Goal: Information Seeking & Learning: Check status

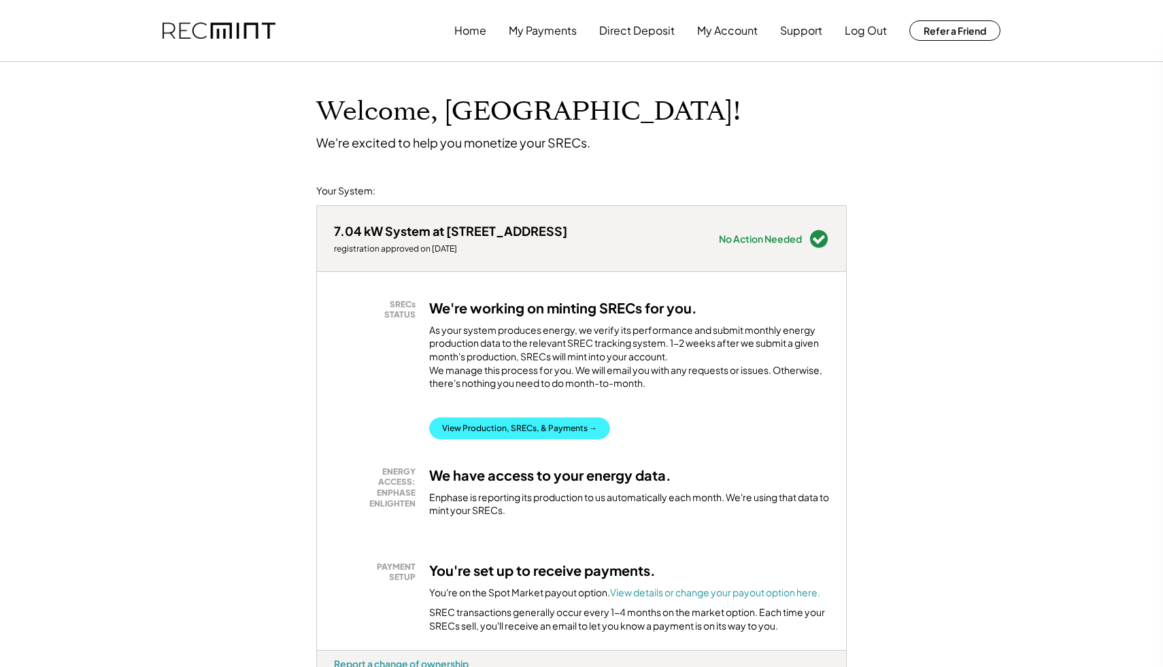
click at [499, 439] on button "View Production, SRECs, & Payments →" at bounding box center [519, 429] width 181 height 22
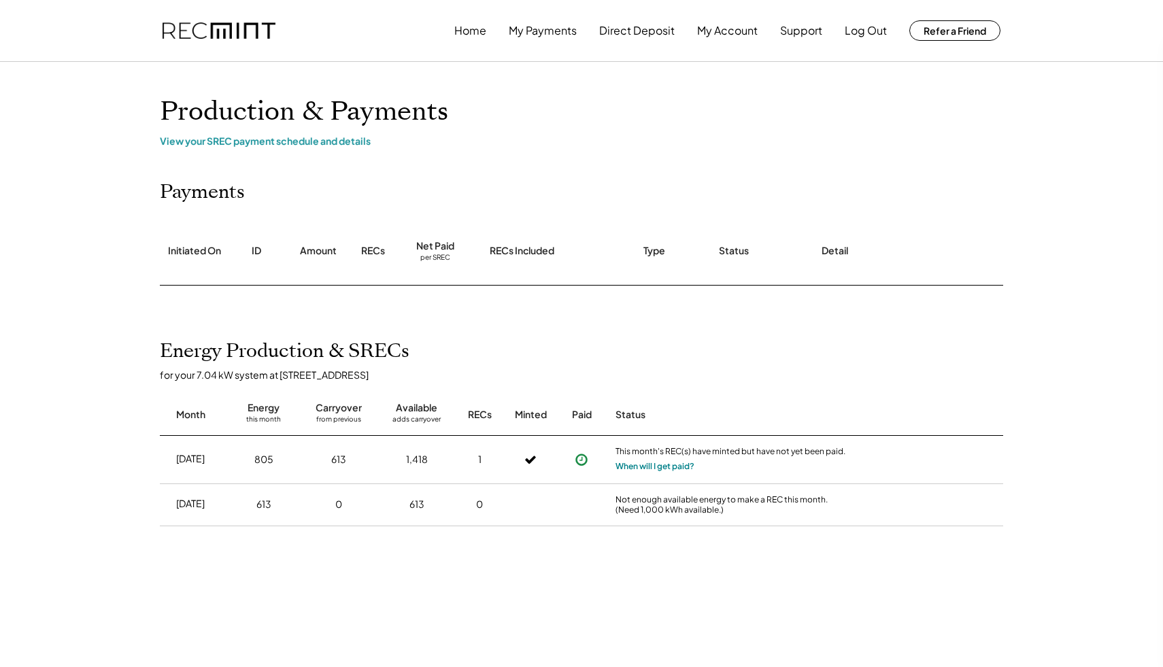
click at [645, 469] on button "When will I get paid?" at bounding box center [654, 467] width 79 height 14
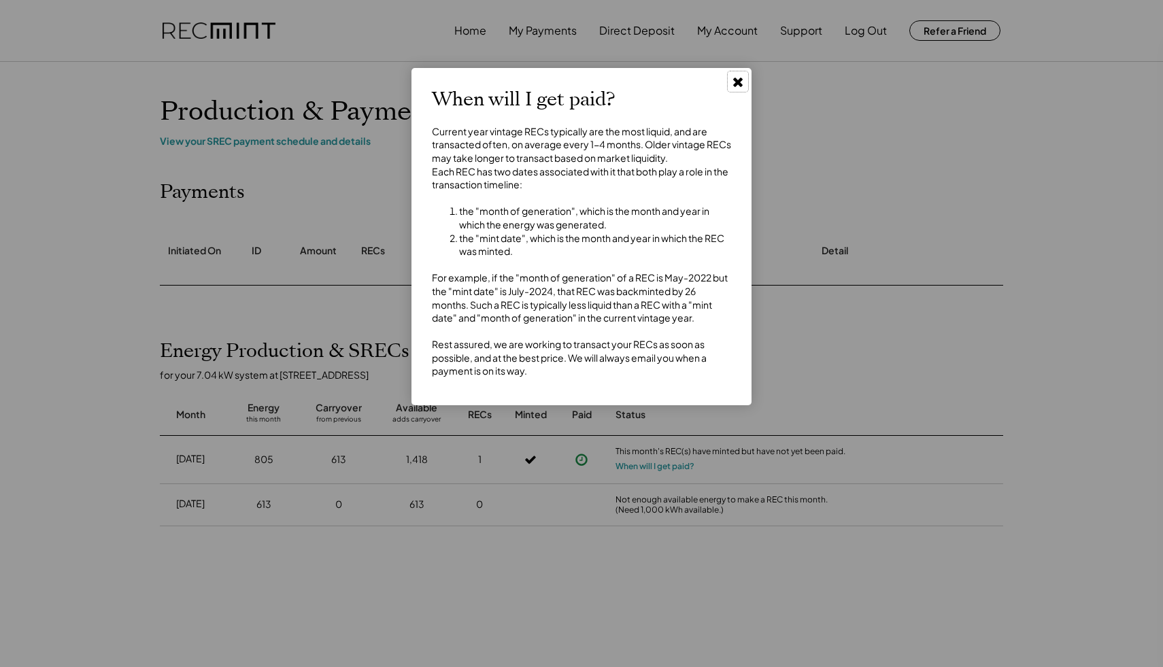
click at [740, 83] on use at bounding box center [738, 83] width 10 height 10
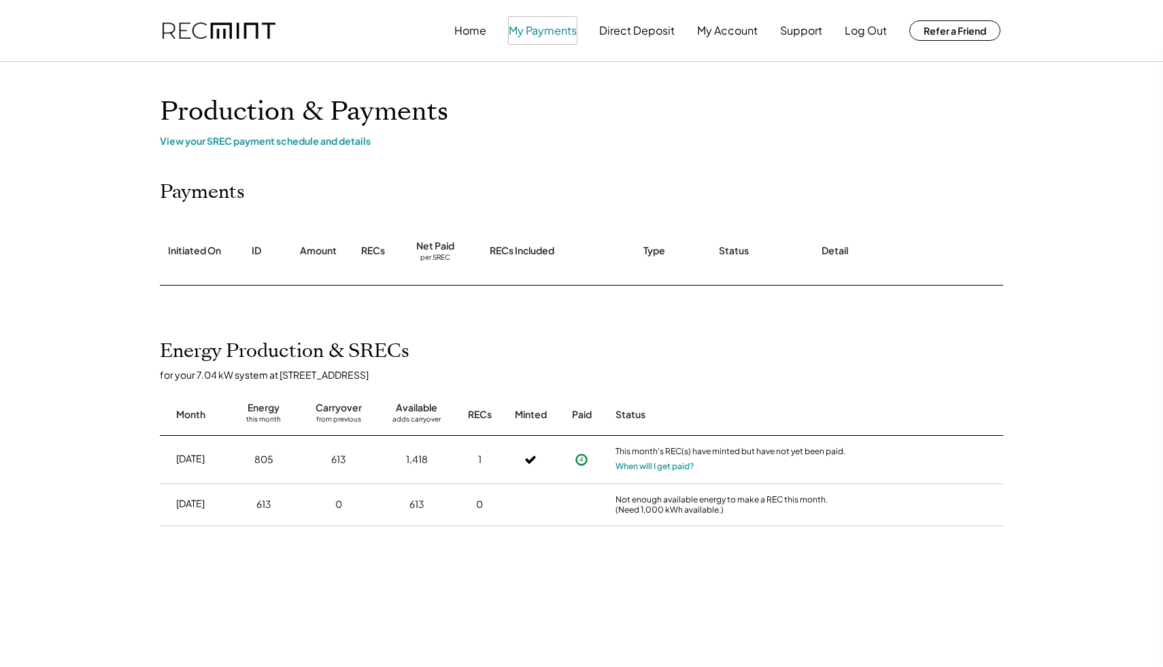
click at [536, 30] on button "My Payments" at bounding box center [543, 30] width 68 height 27
click at [642, 31] on button "Direct Deposit" at bounding box center [636, 30] width 75 height 27
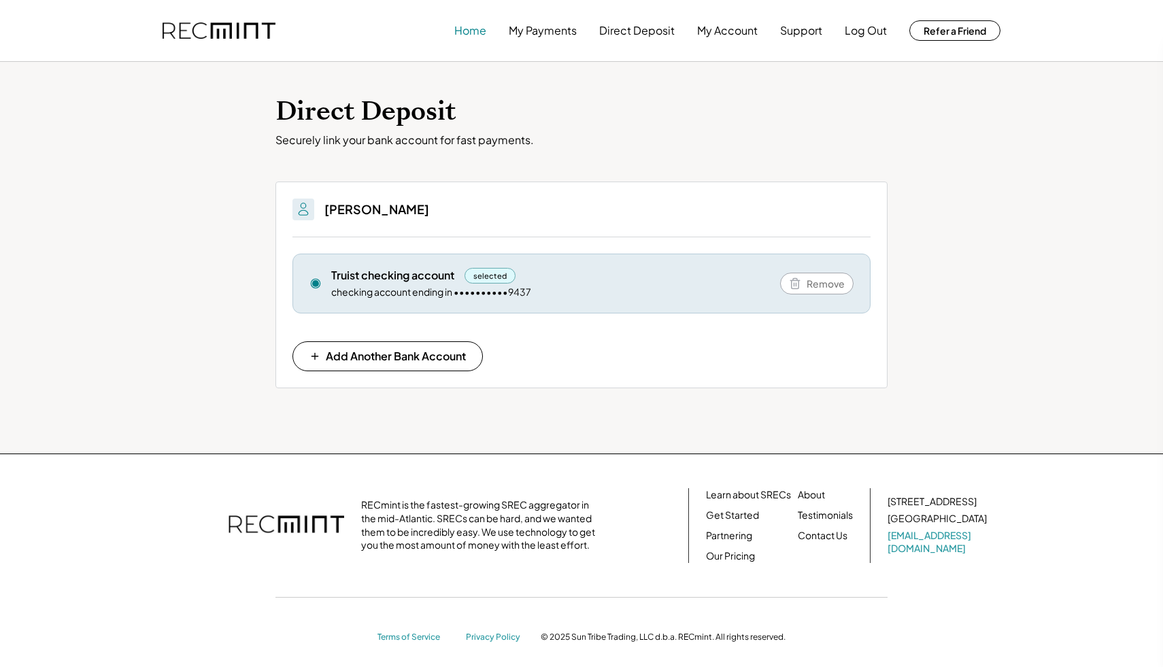
click at [481, 31] on button "Home" at bounding box center [470, 30] width 32 height 27
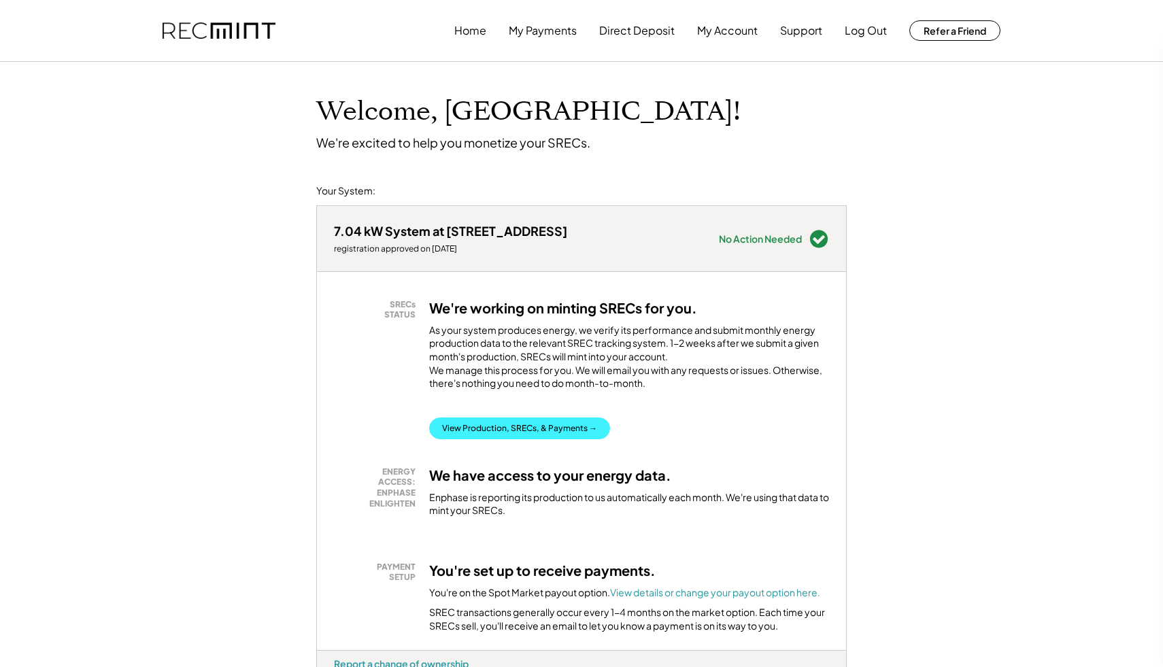
click at [512, 437] on button "View Production, SRECs, & Payments →" at bounding box center [519, 429] width 181 height 22
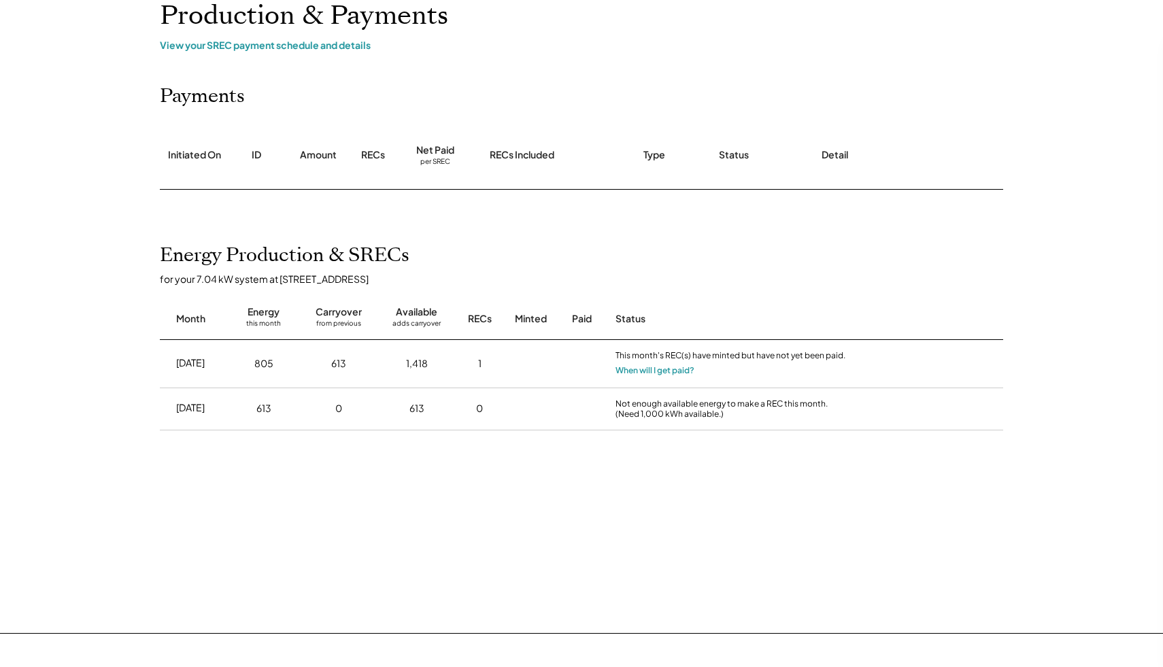
scroll to position [97, 0]
click at [584, 364] on icon at bounding box center [582, 363] width 14 height 14
click at [628, 369] on button "When will I get paid?" at bounding box center [654, 369] width 79 height 14
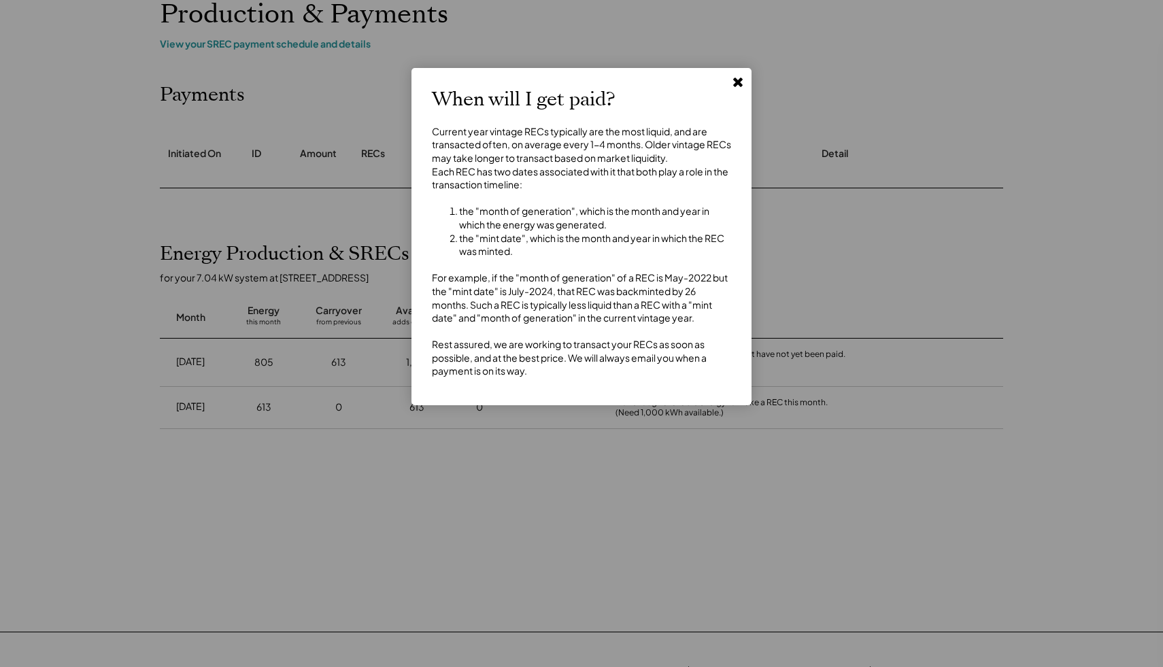
click at [735, 82] on use at bounding box center [738, 83] width 10 height 10
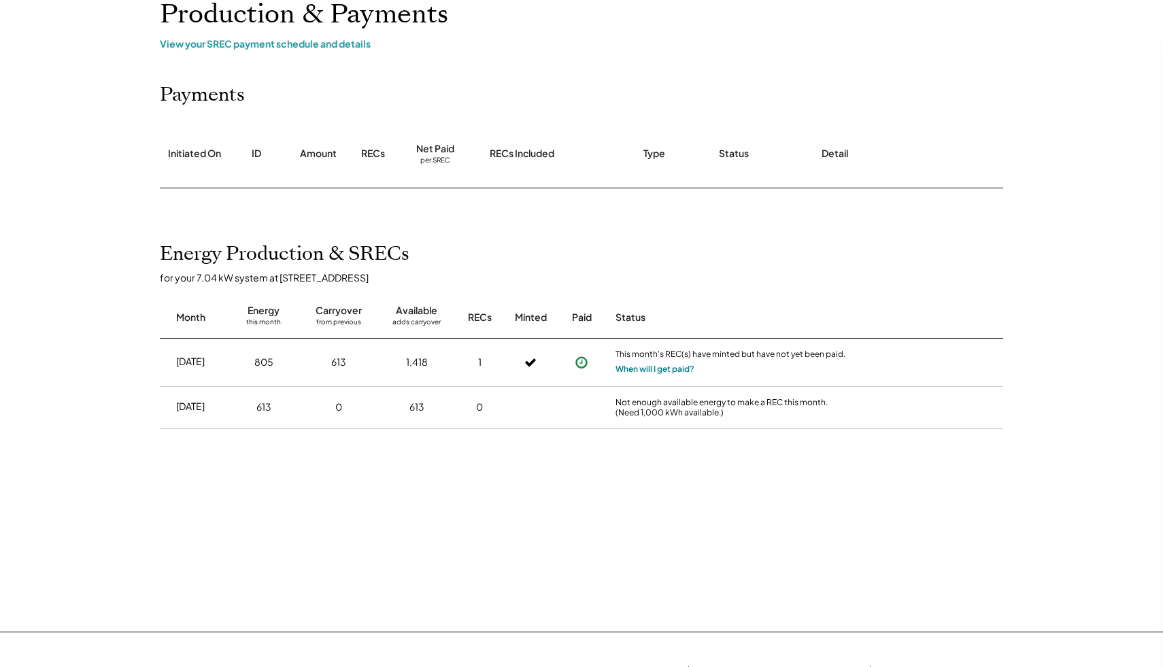
click at [664, 369] on button "When will I get paid?" at bounding box center [654, 369] width 79 height 14
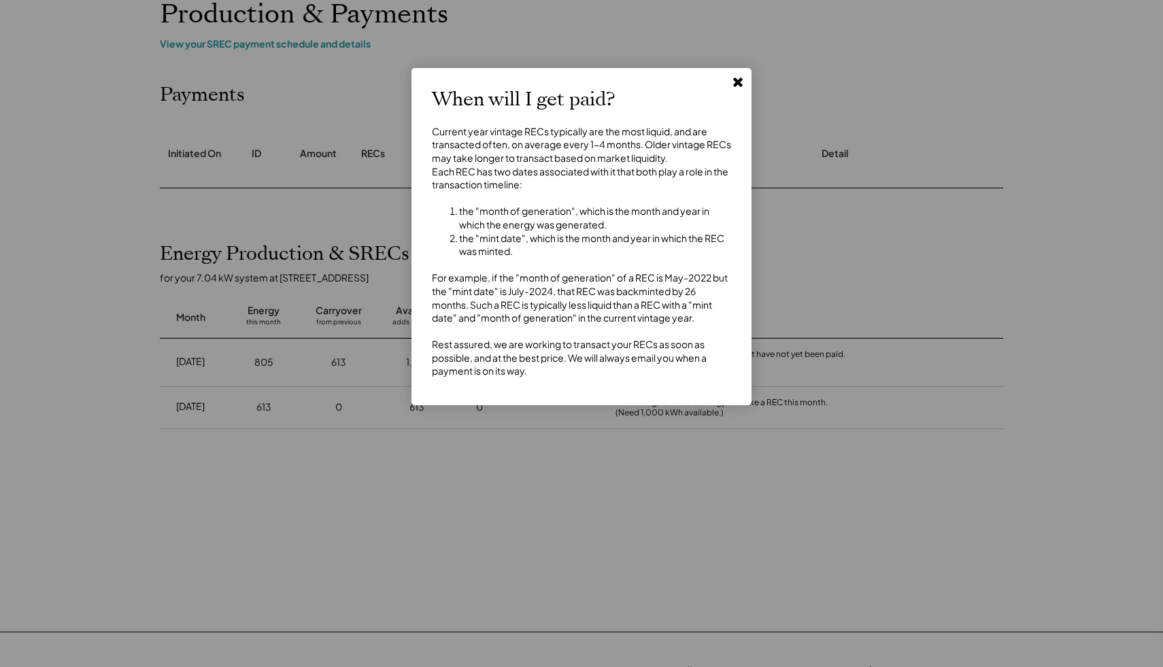
click at [732, 85] on icon at bounding box center [738, 82] width 14 height 14
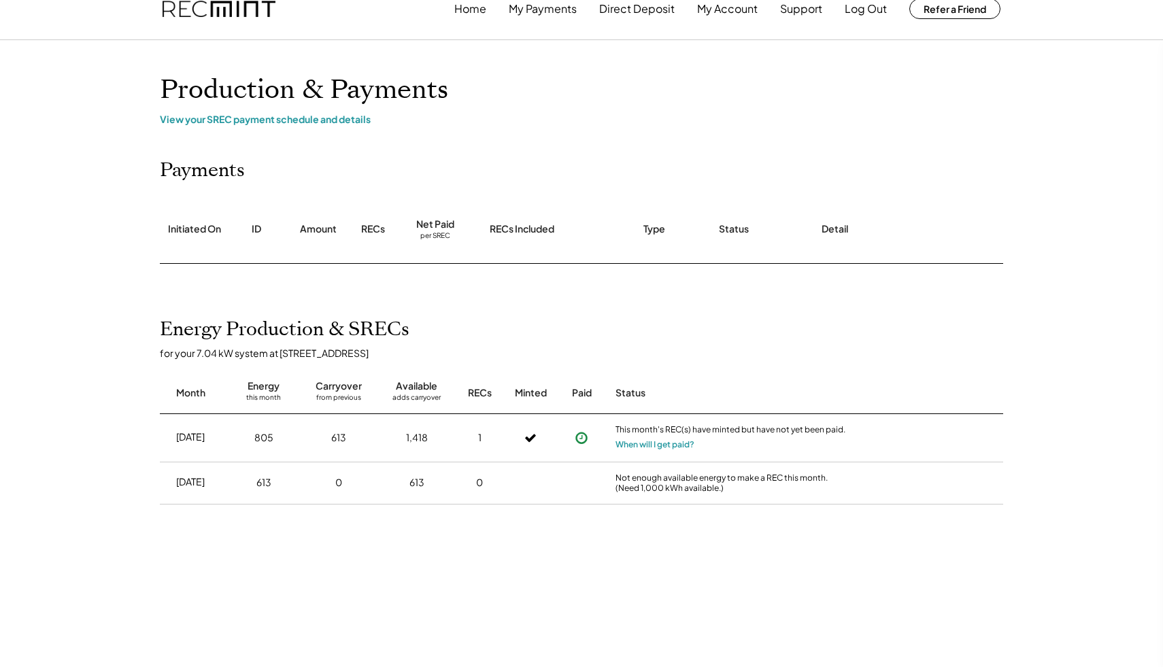
scroll to position [1, 0]
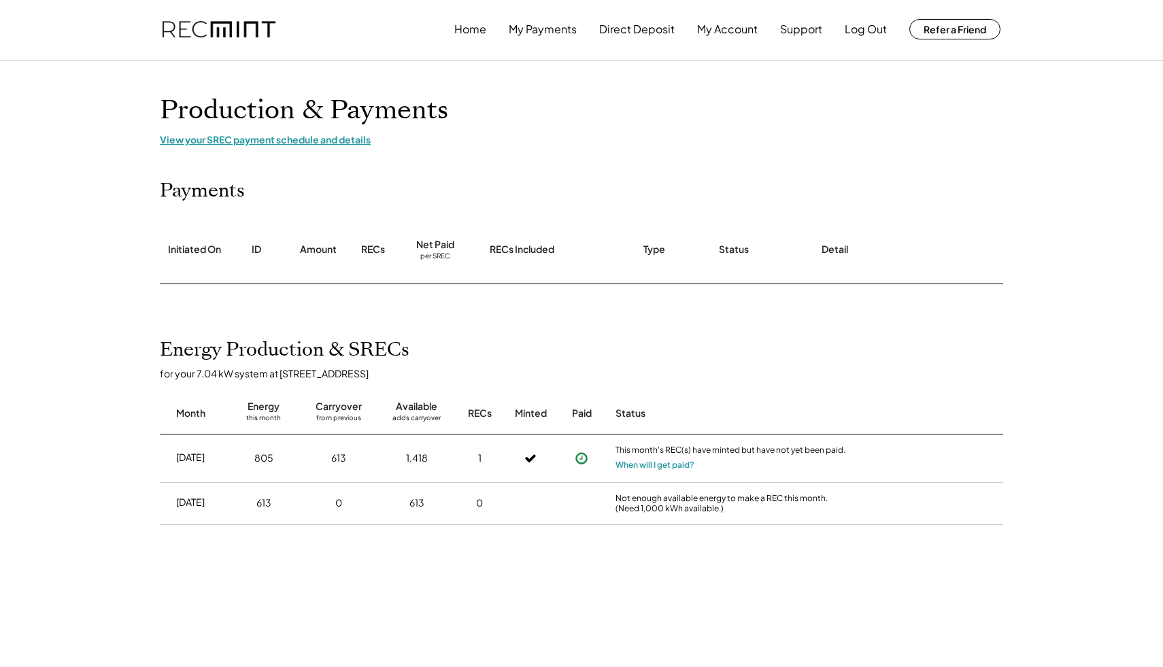
click at [335, 139] on div "View your SREC payment schedule and details" at bounding box center [581, 139] width 843 height 12
